Goal: Information Seeking & Learning: Find specific fact

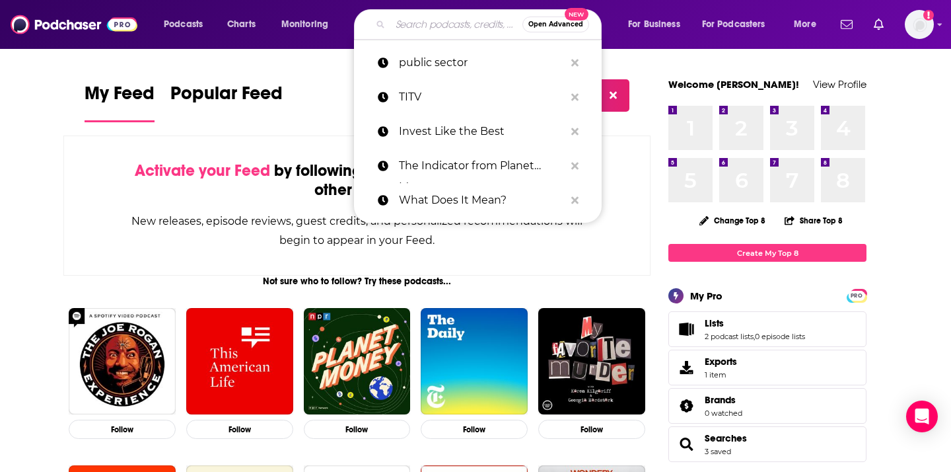
click at [420, 27] on input "Search podcasts, credits, & more..." at bounding box center [456, 24] width 132 height 21
paste input "Bloomberg Intelligence Tech Disruptors"
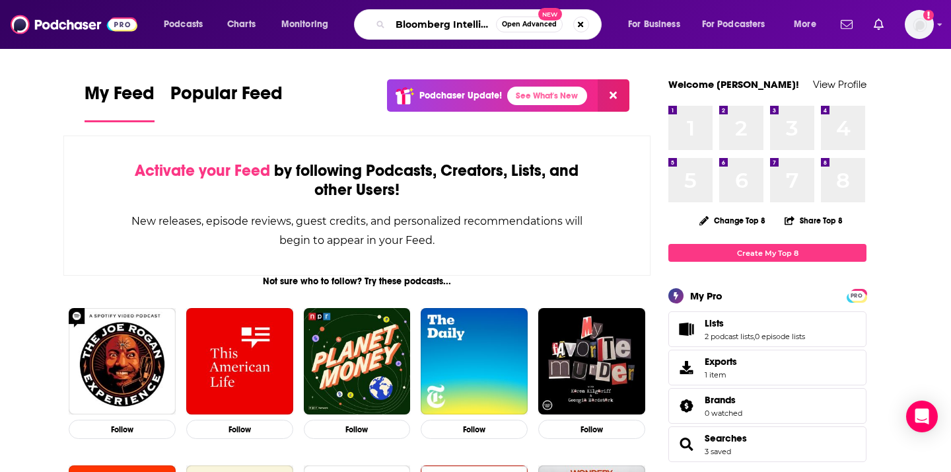
type input "Bloomberg Intelligence Tech Disruptors"
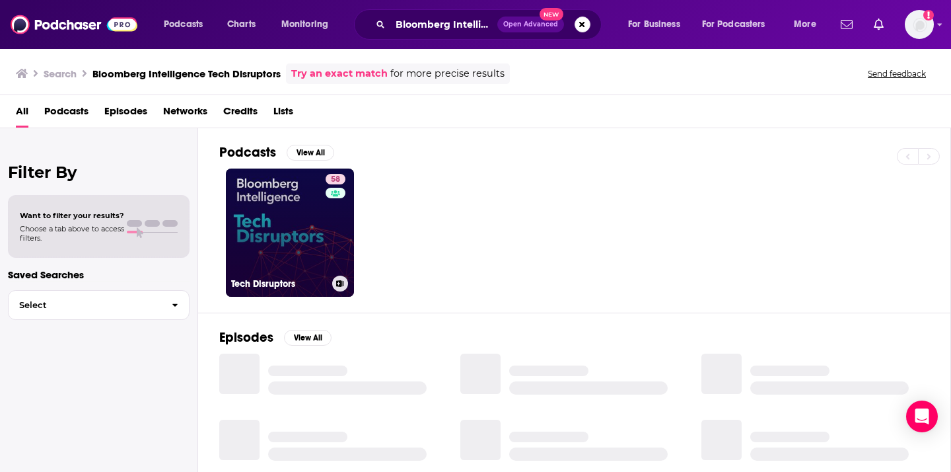
click at [275, 235] on link "58 Tech Disruptors" at bounding box center [290, 232] width 128 height 128
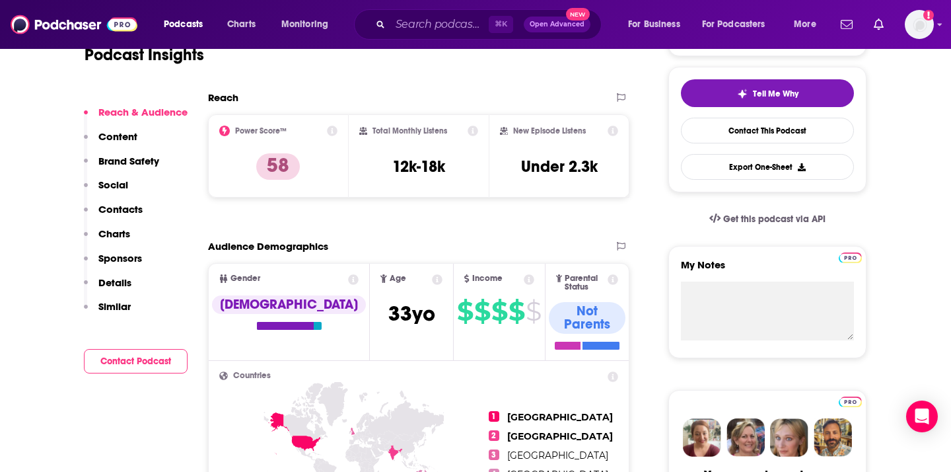
scroll to position [294, 0]
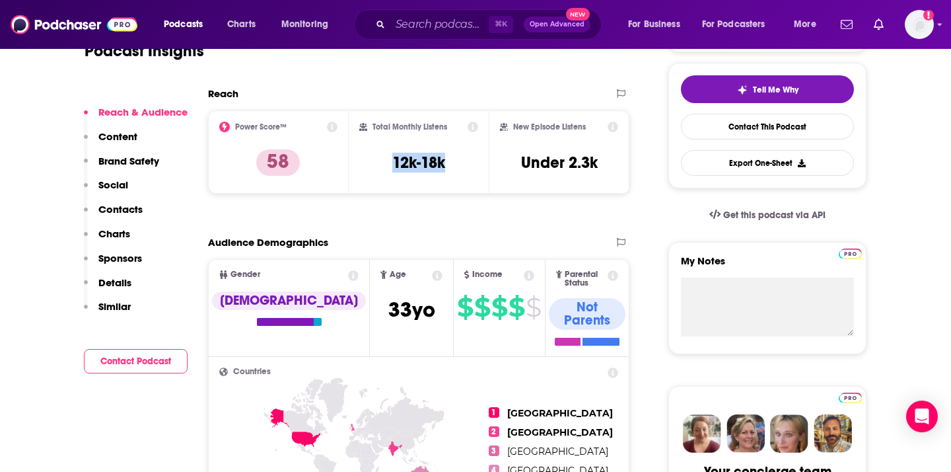
drag, startPoint x: 462, startPoint y: 160, endPoint x: 383, endPoint y: 159, distance: 78.6
click at [383, 159] on div "Total Monthly Listens 12k-18k" at bounding box center [419, 152] width 120 height 61
copy h3 "12k-18k"
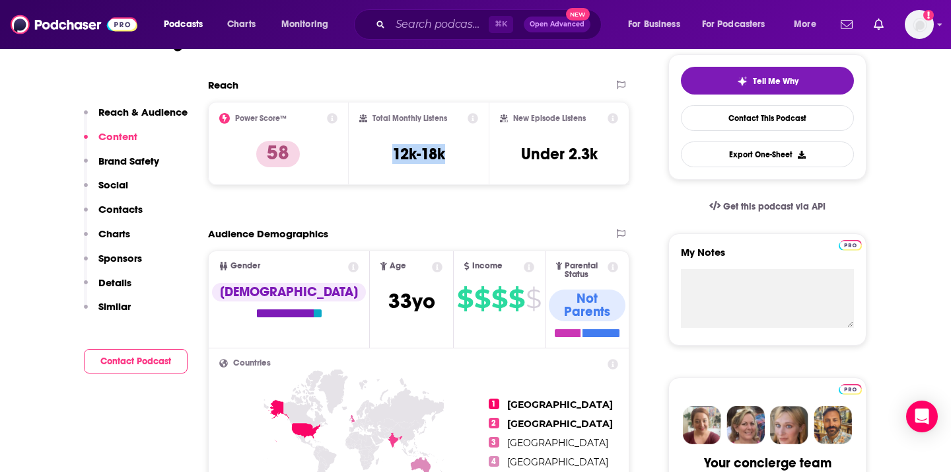
scroll to position [301, 0]
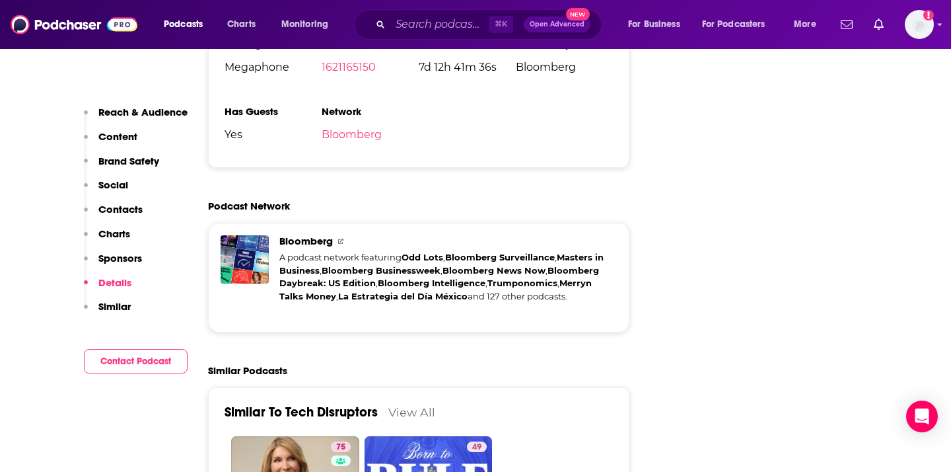
scroll to position [2182, 0]
